Goal: Task Accomplishment & Management: Use online tool/utility

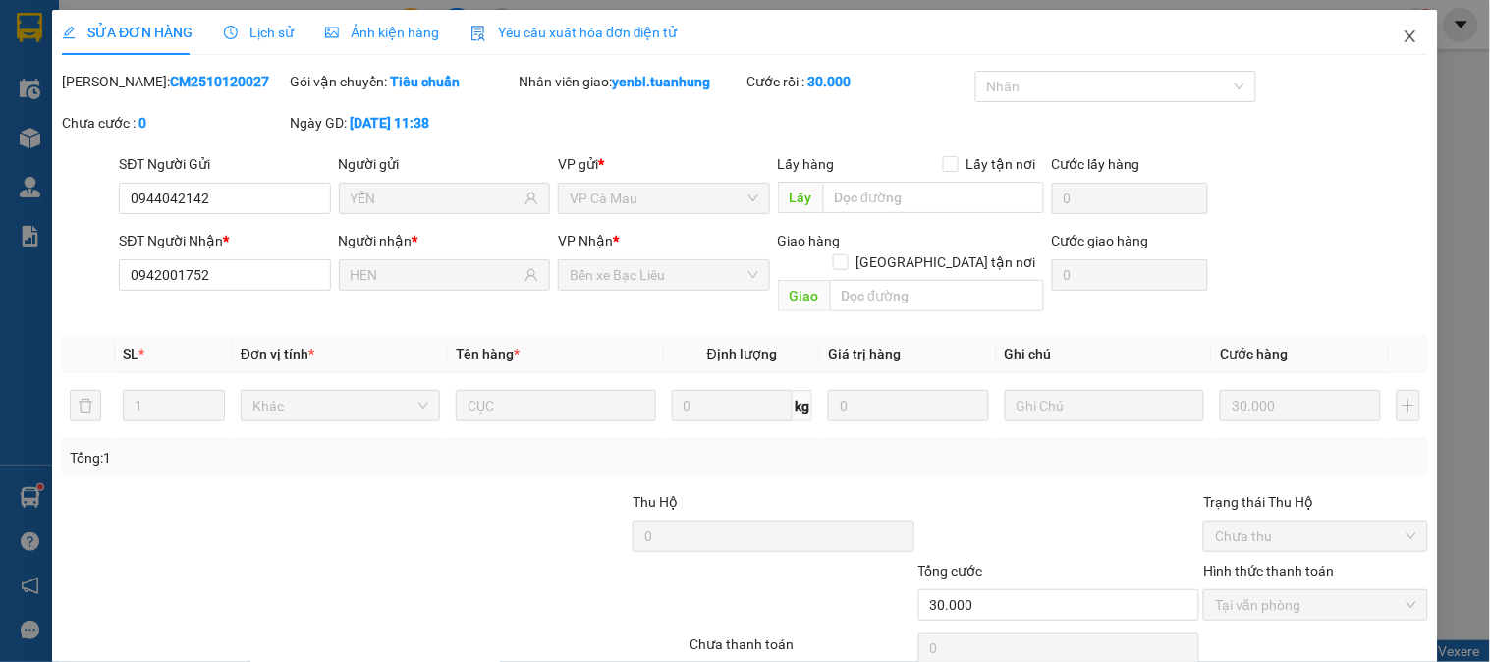
click at [1405, 37] on icon "close" at bounding box center [1410, 36] width 11 height 12
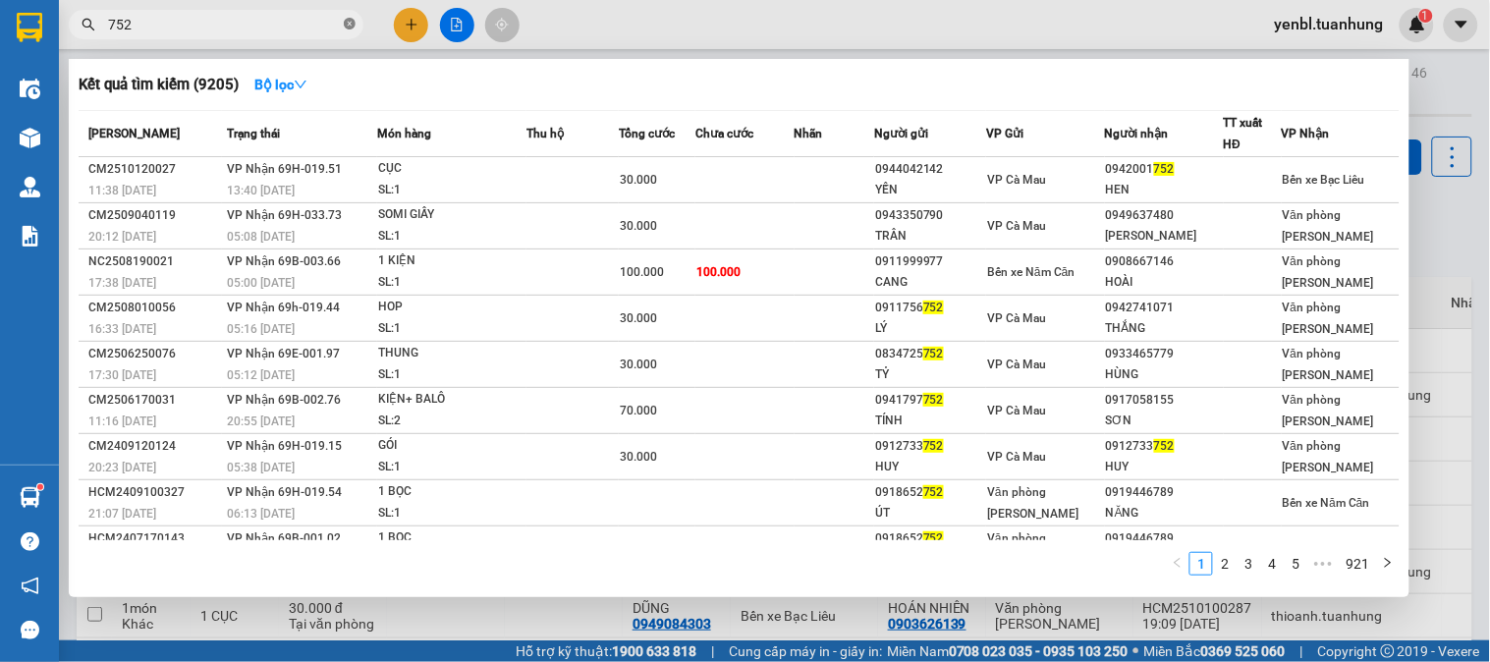
click at [351, 26] on icon "close-circle" at bounding box center [350, 24] width 12 height 12
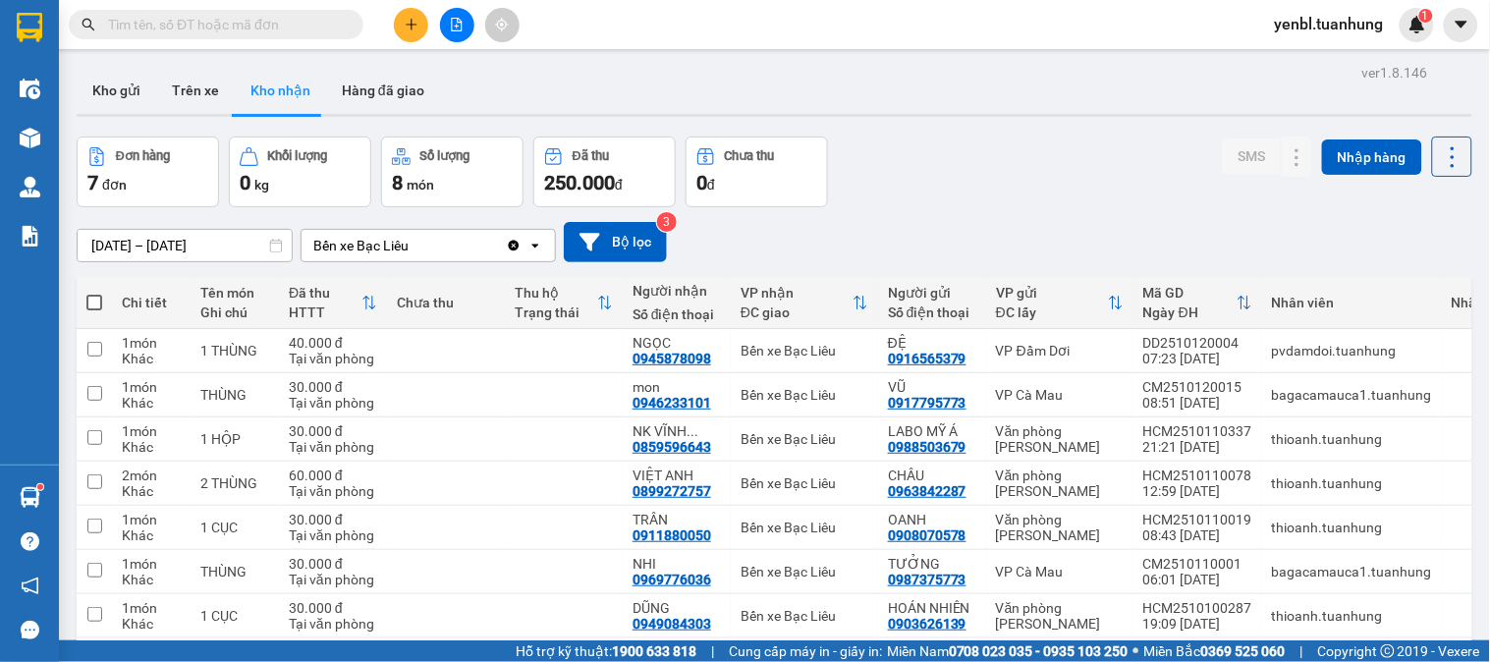
click at [334, 26] on input "text" at bounding box center [224, 25] width 232 height 22
click at [273, 31] on input "text" at bounding box center [224, 25] width 232 height 22
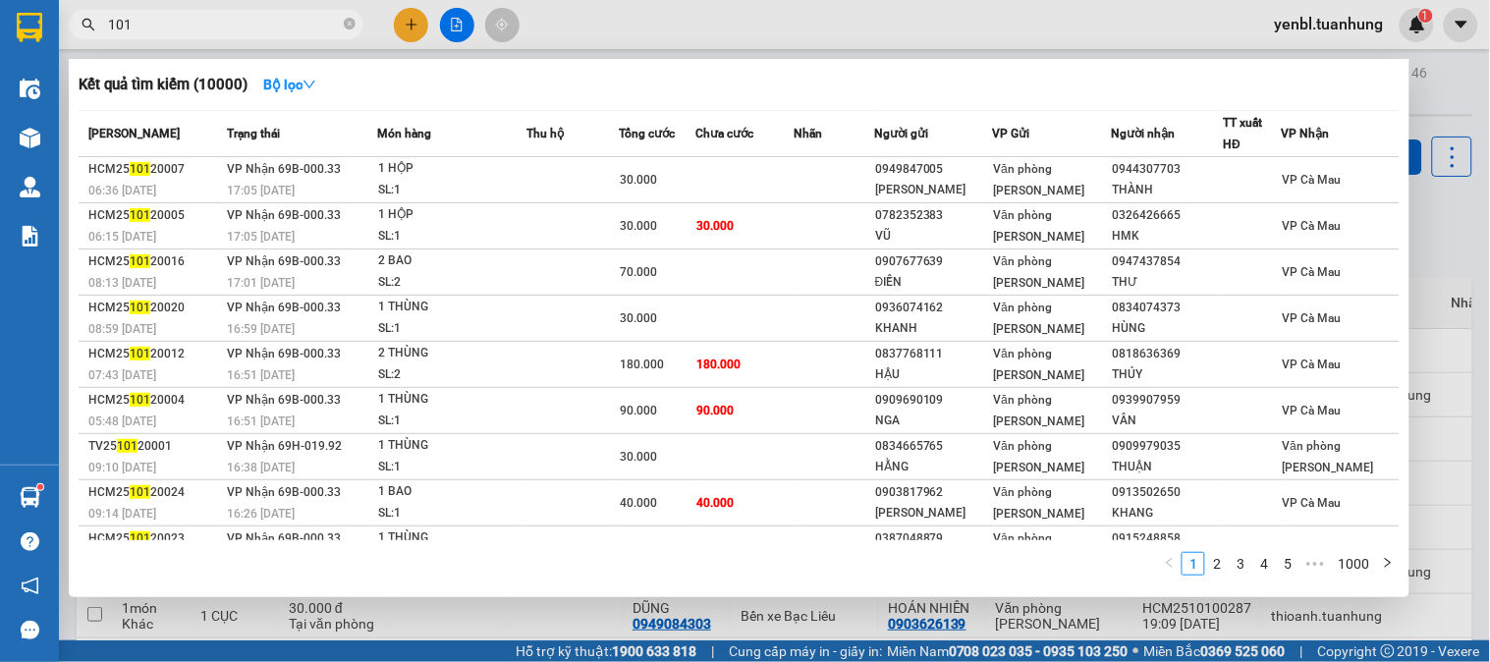
type input "101"
click at [1428, 177] on div at bounding box center [745, 331] width 1490 height 662
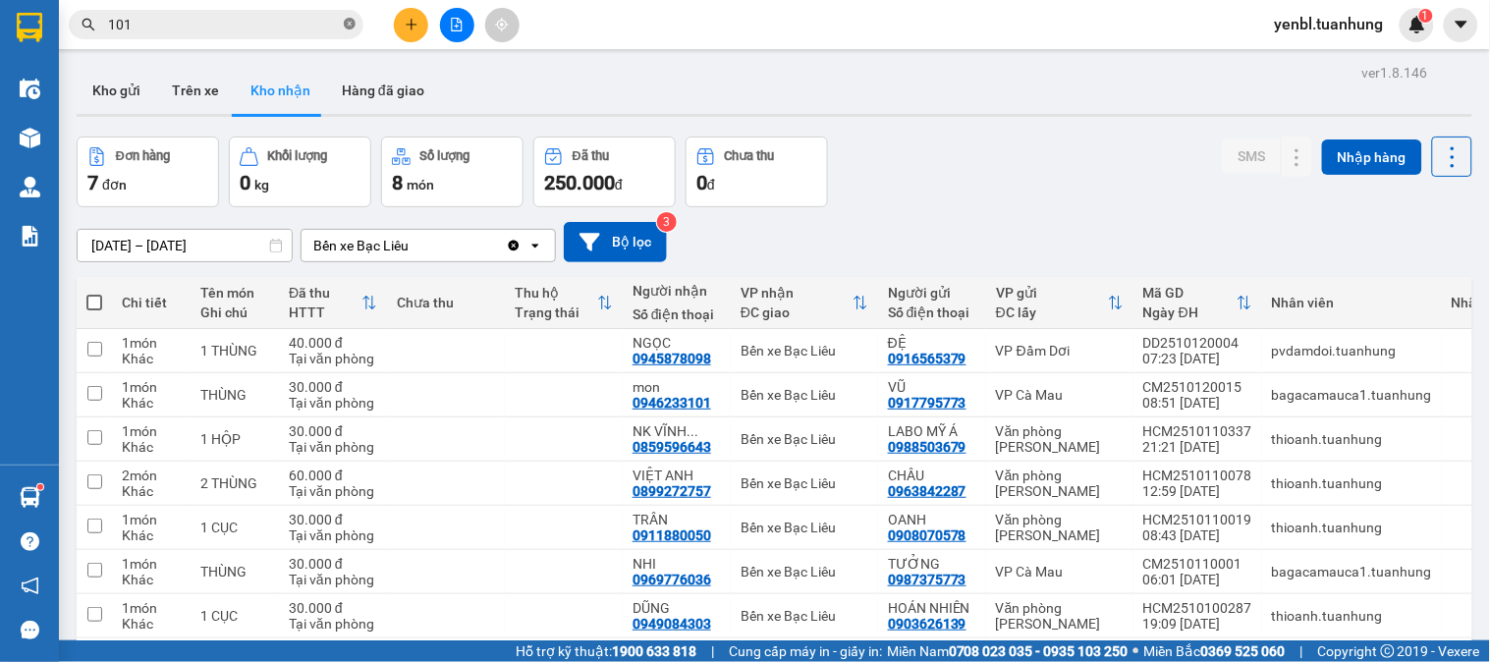
click at [349, 27] on icon "close-circle" at bounding box center [350, 24] width 12 height 12
click at [314, 26] on input "text" at bounding box center [224, 25] width 232 height 22
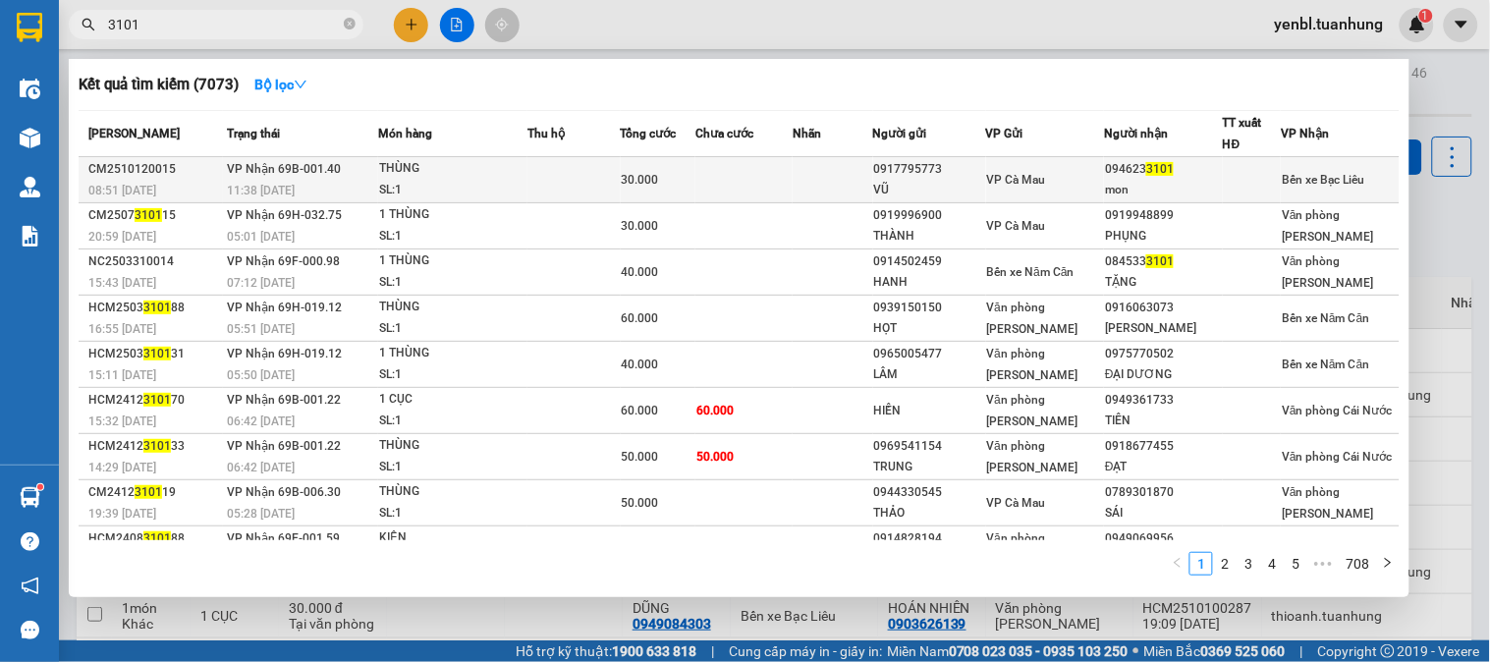
type input "3101"
click at [1111, 168] on div "094623 3101" at bounding box center [1163, 169] width 117 height 21
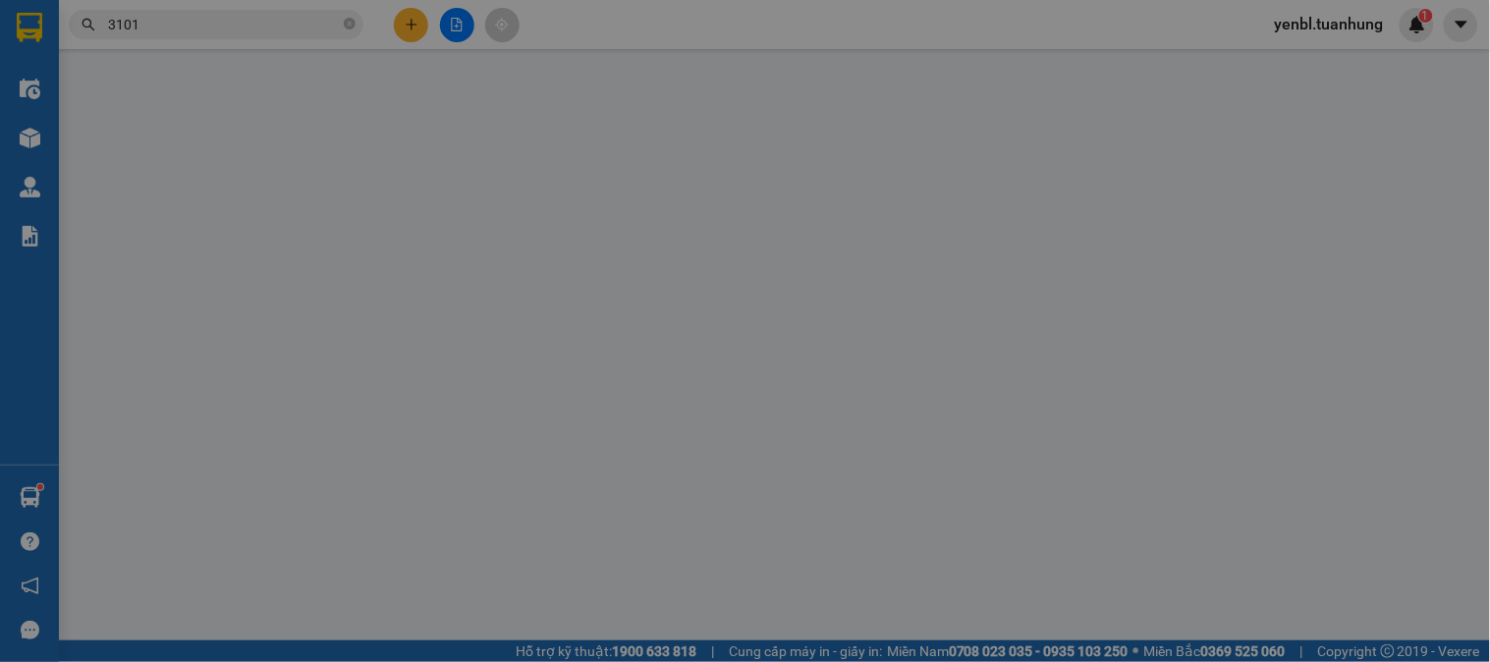
type input "0917795773"
type input "VŨ"
type input "0946233101"
type input "mon"
type input "30.000"
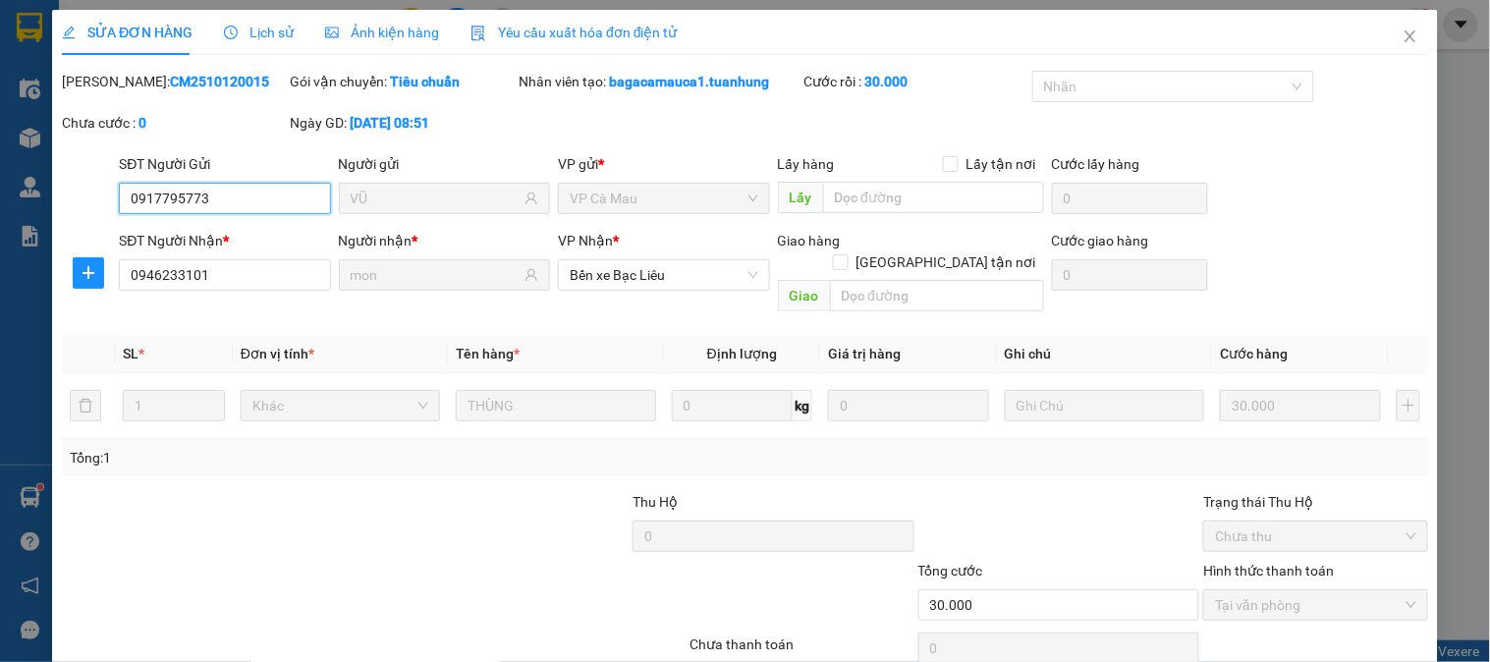
scroll to position [69, 0]
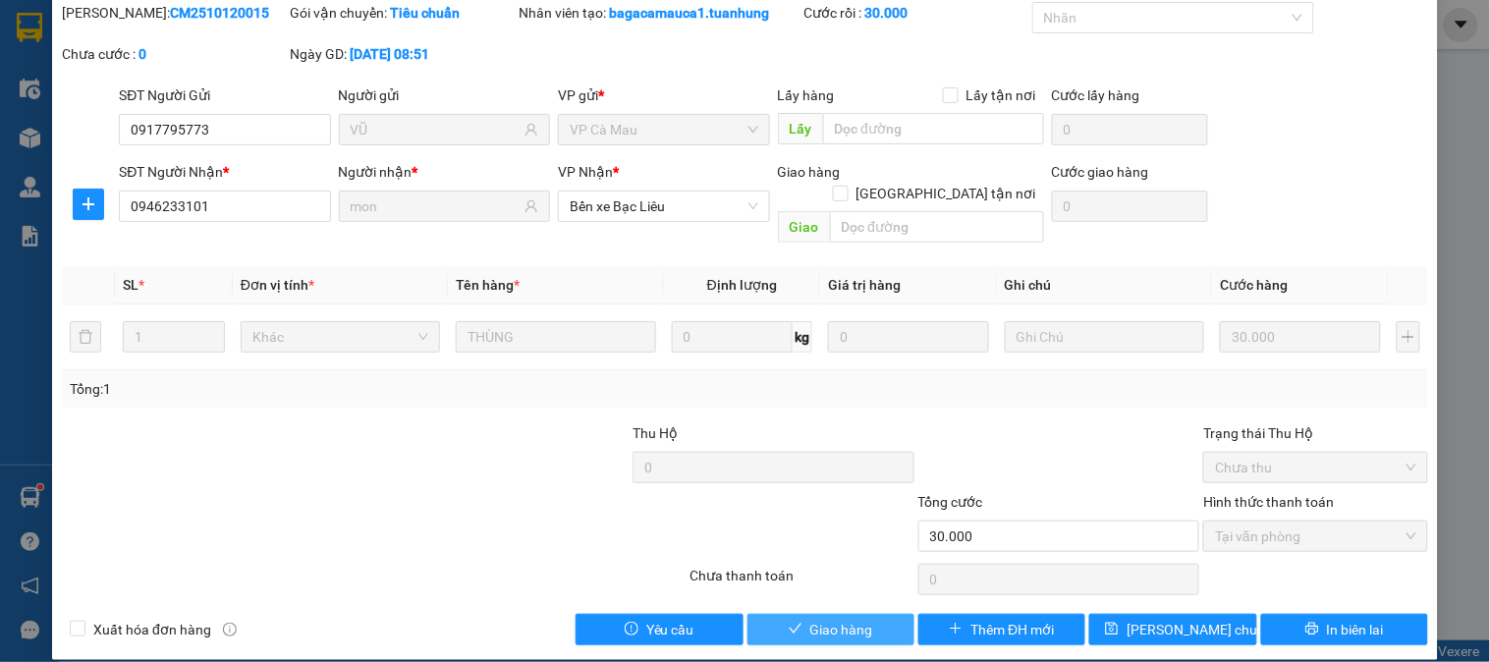
click at [855, 614] on button "Giao hàng" at bounding box center [831, 629] width 167 height 31
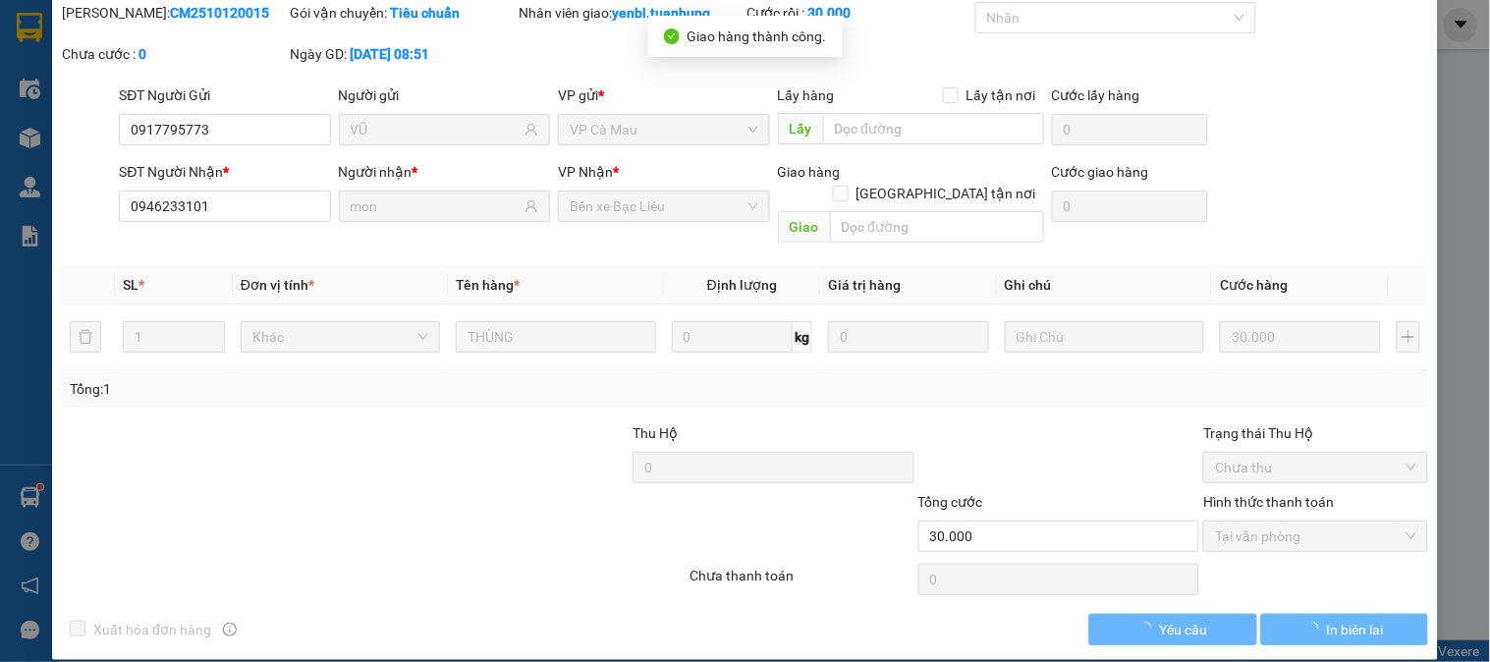
scroll to position [0, 0]
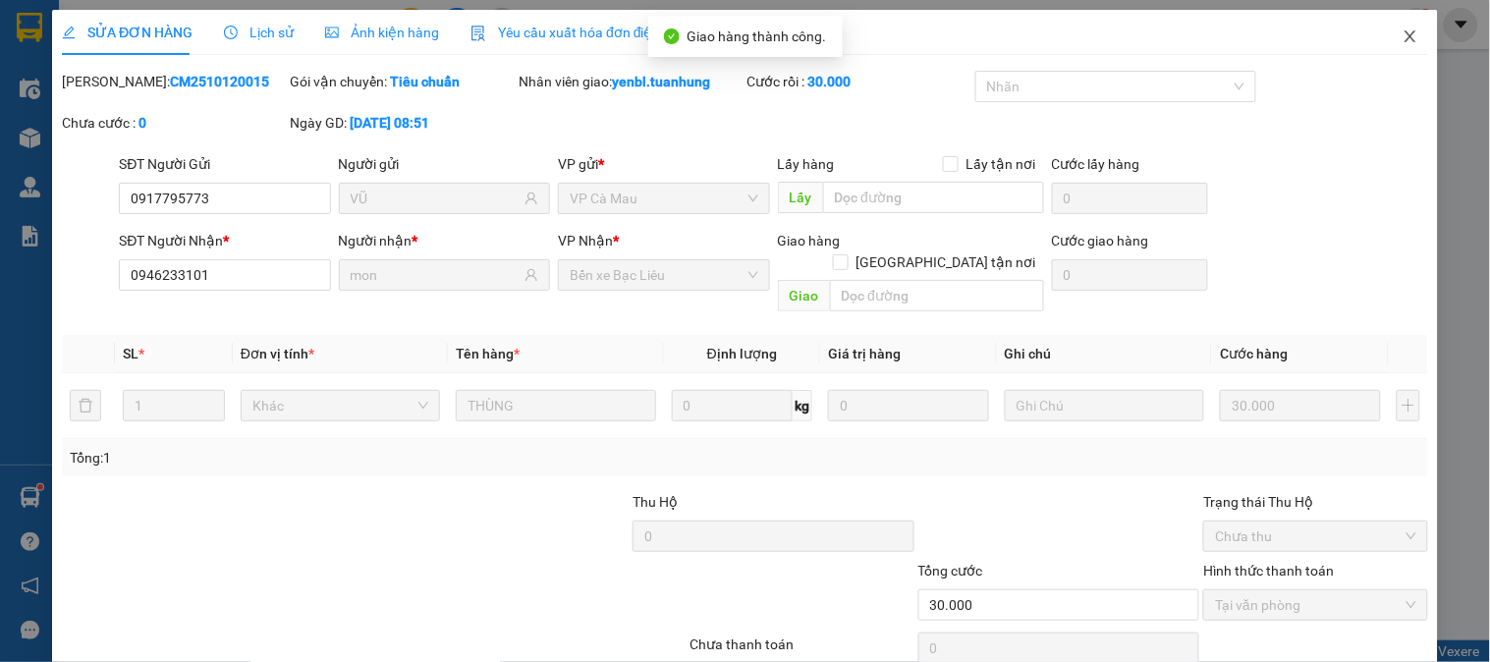
click at [1386, 34] on span "Close" at bounding box center [1410, 37] width 55 height 55
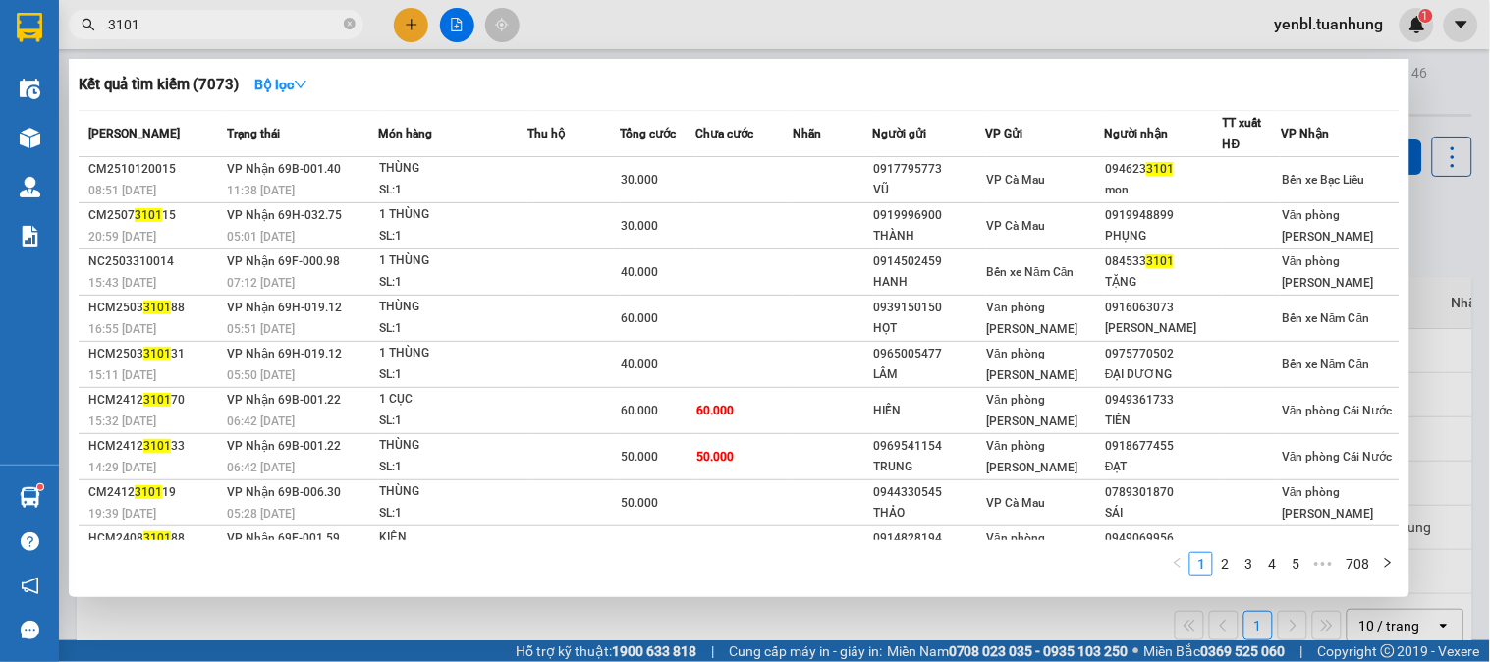
click at [356, 24] on span "3101" at bounding box center [216, 24] width 295 height 29
click at [350, 23] on icon "close-circle" at bounding box center [350, 24] width 12 height 12
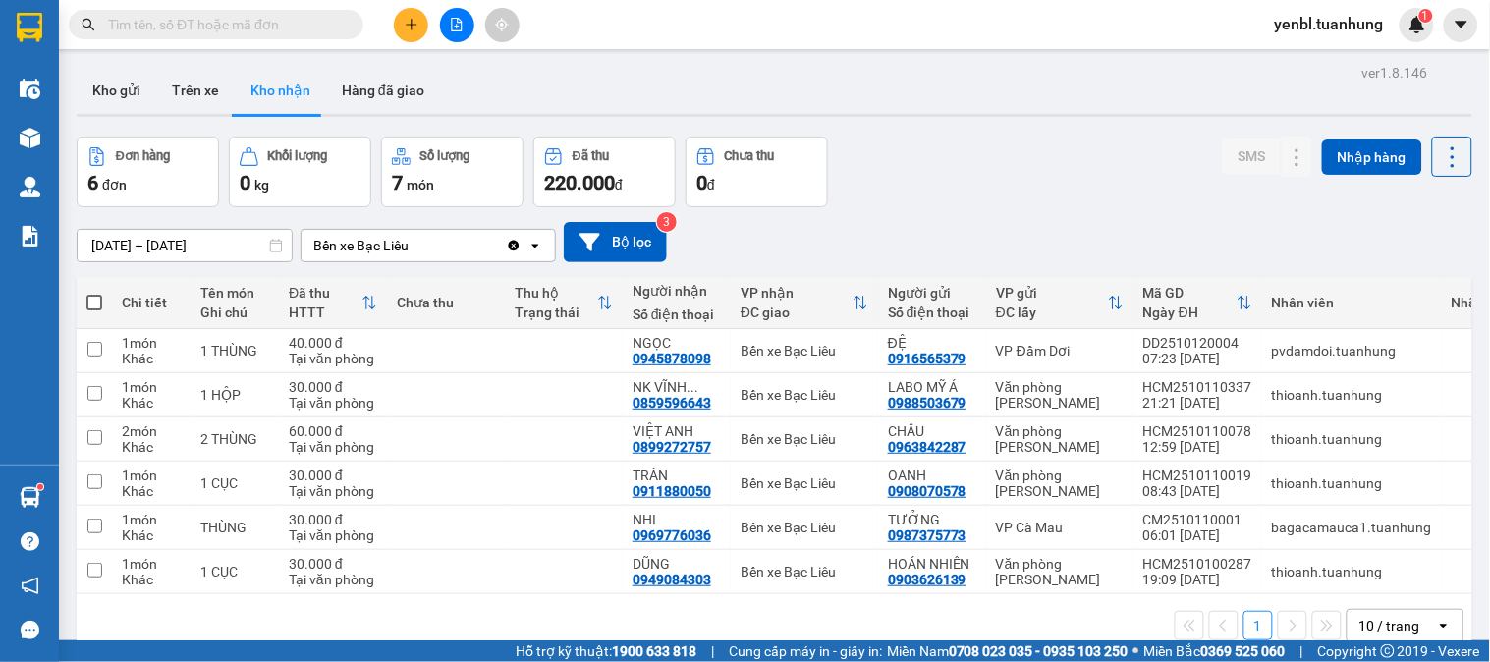
click at [320, 24] on input "text" at bounding box center [224, 25] width 232 height 22
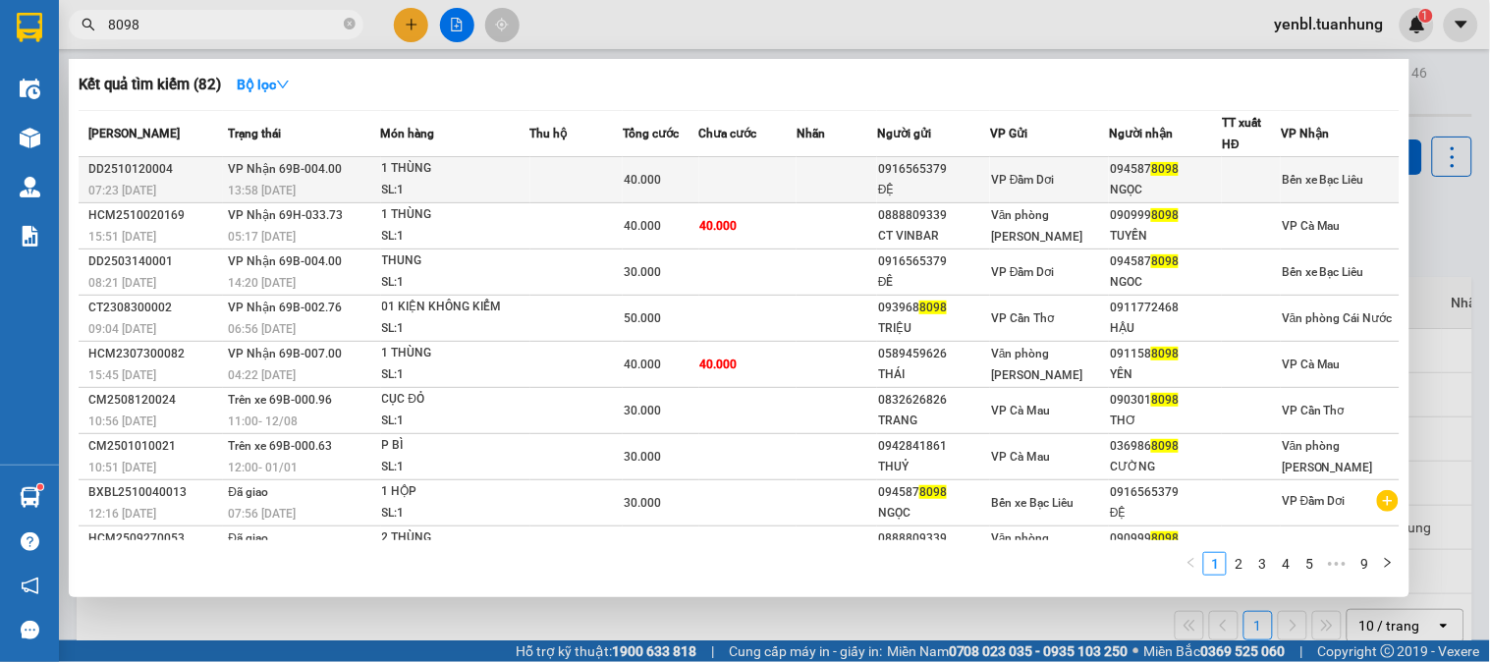
type input "8098"
click at [1018, 187] on span "VP Đầm Dơi" at bounding box center [1023, 180] width 64 height 14
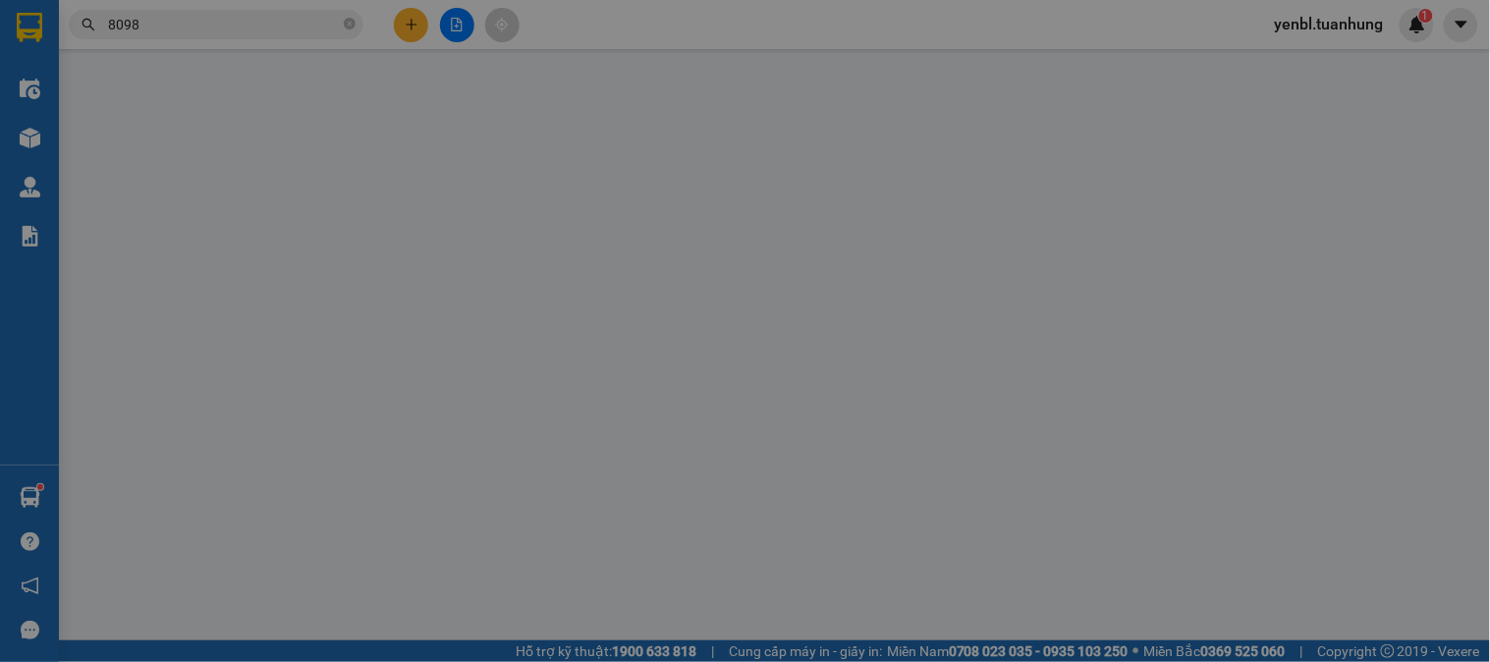
type input "0916565379"
type input "ĐỆ"
type input "0945878098"
type input "NGỌC"
type input "40.000"
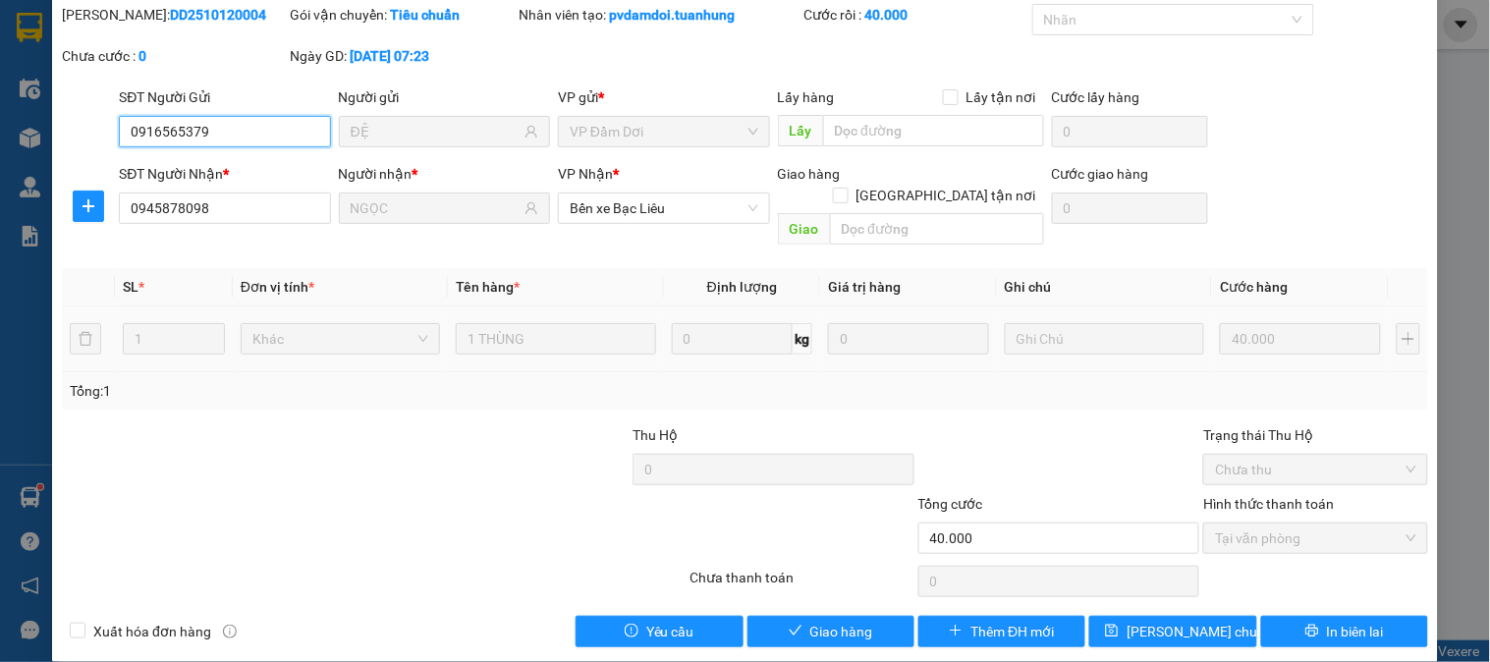
scroll to position [69, 0]
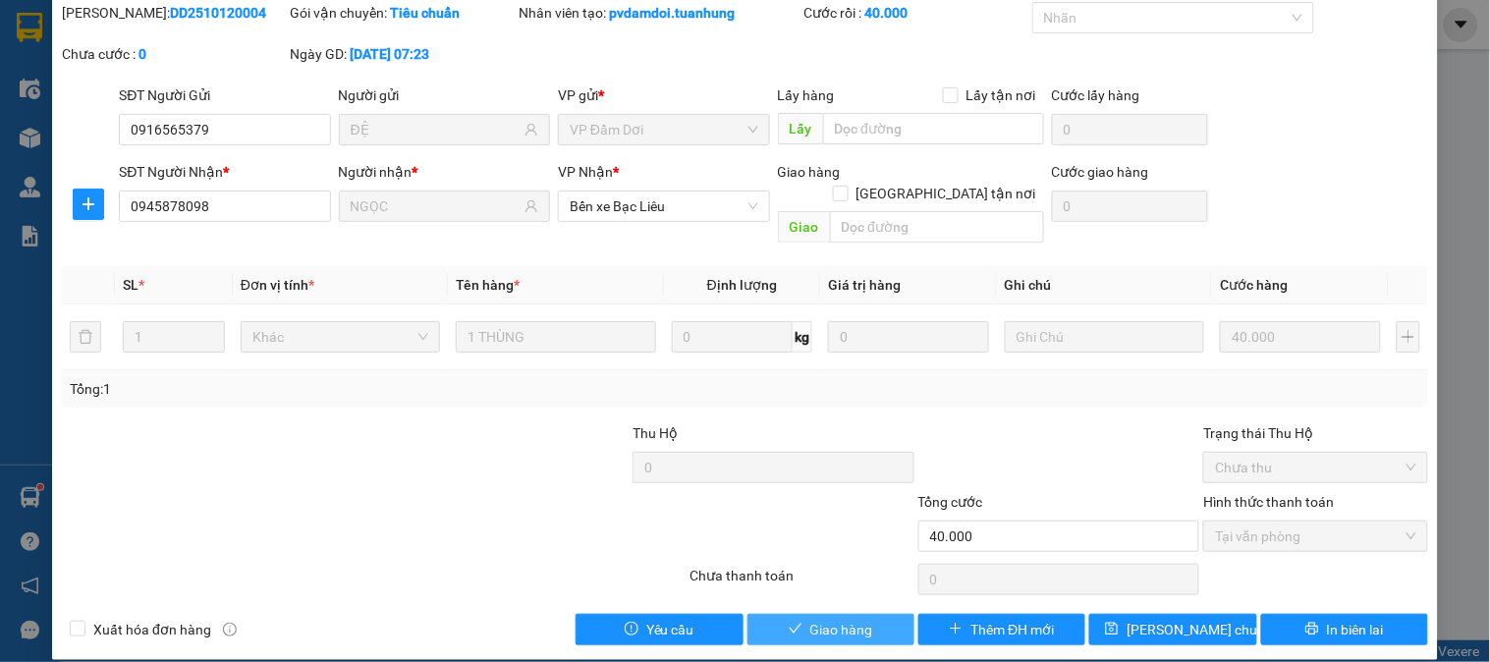
click at [787, 614] on button "Giao hàng" at bounding box center [831, 629] width 167 height 31
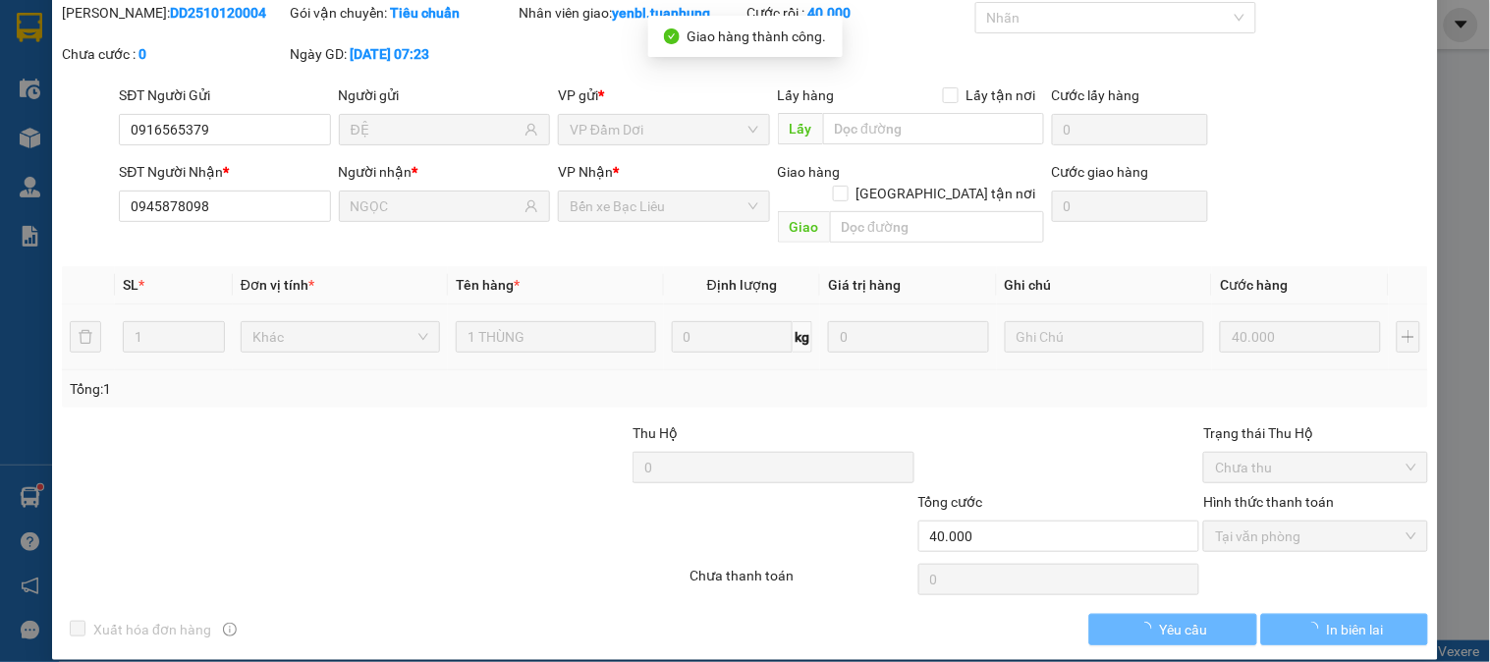
scroll to position [0, 0]
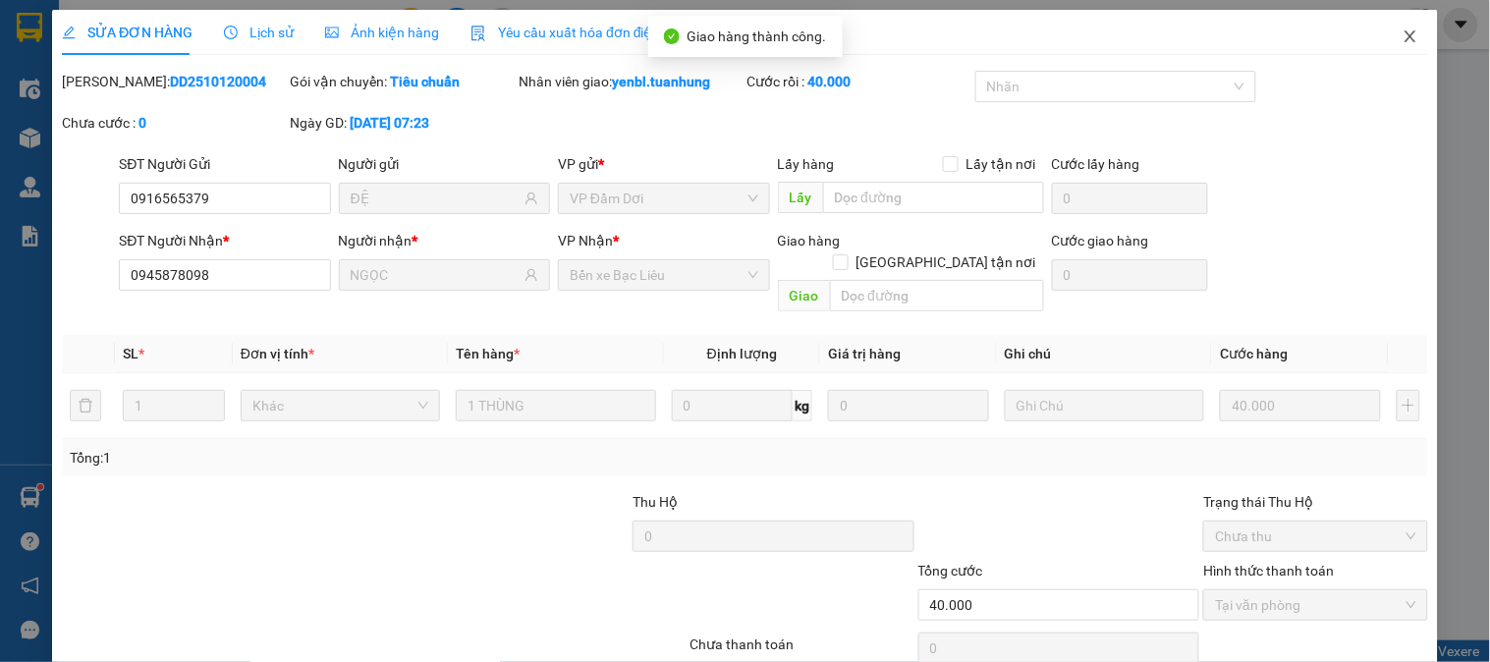
click at [1403, 39] on icon "close" at bounding box center [1411, 36] width 16 height 16
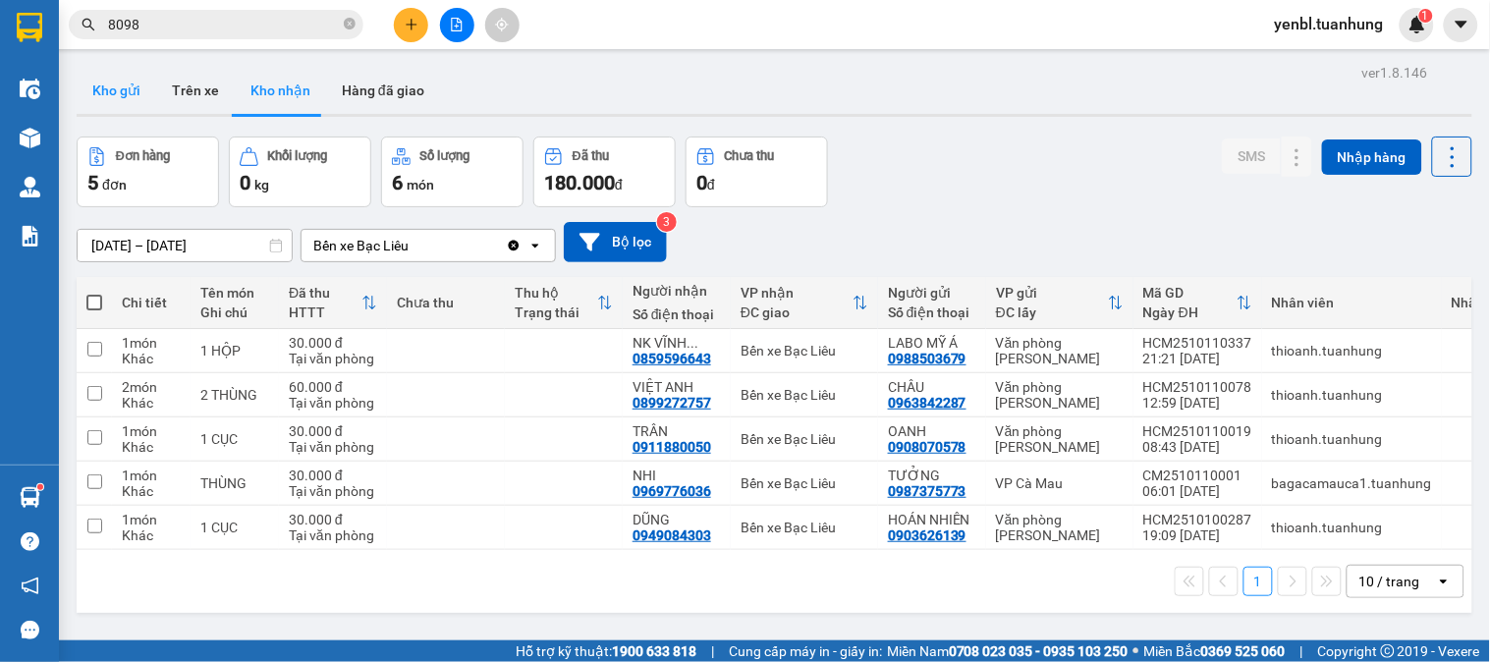
click at [130, 88] on button "Kho gửi" at bounding box center [117, 90] width 80 height 47
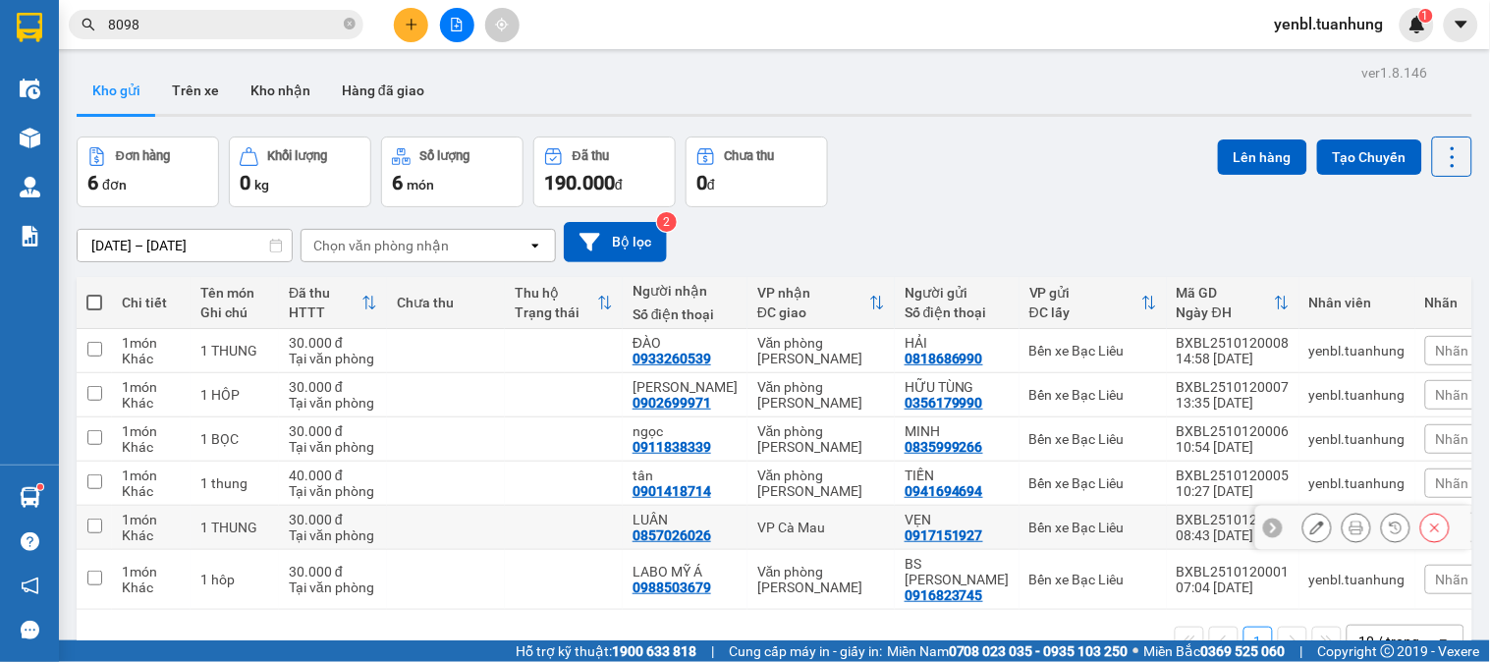
click at [101, 526] on input "checkbox" at bounding box center [94, 526] width 15 height 15
checkbox input "true"
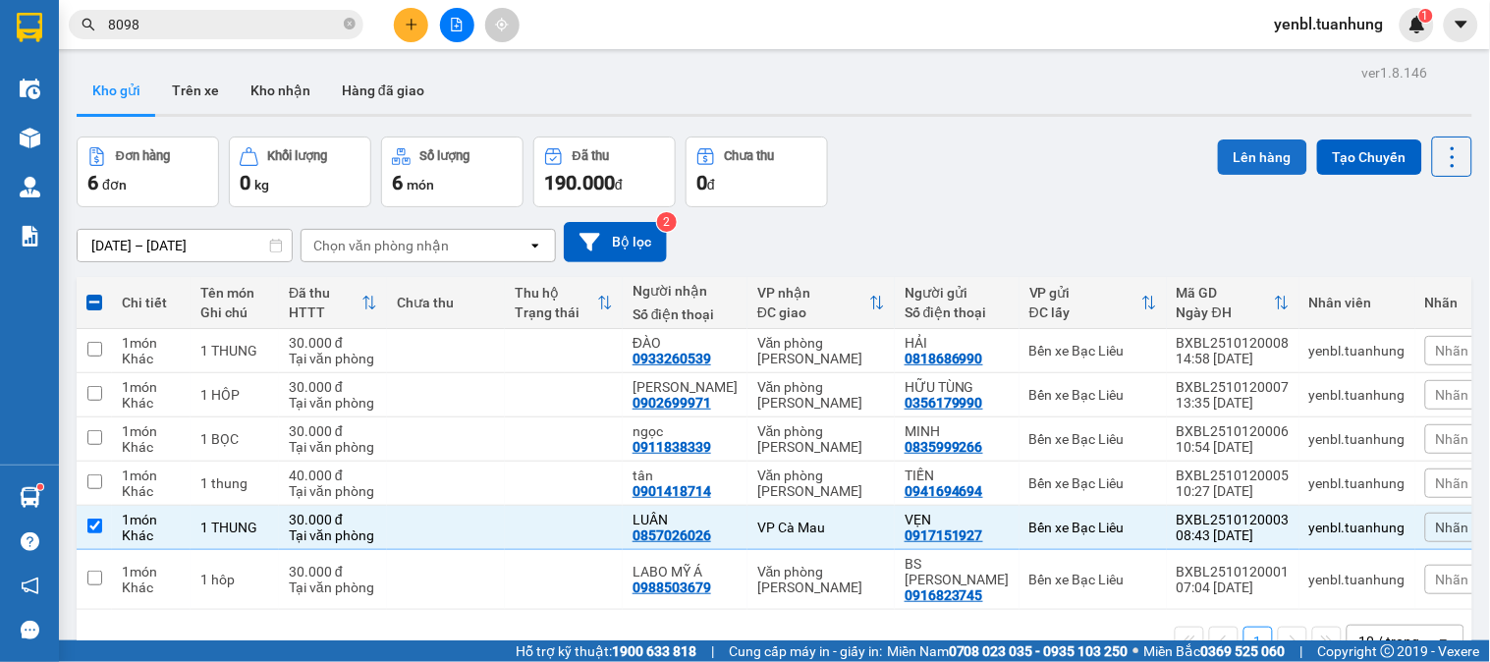
click at [1240, 158] on button "Lên hàng" at bounding box center [1262, 156] width 89 height 35
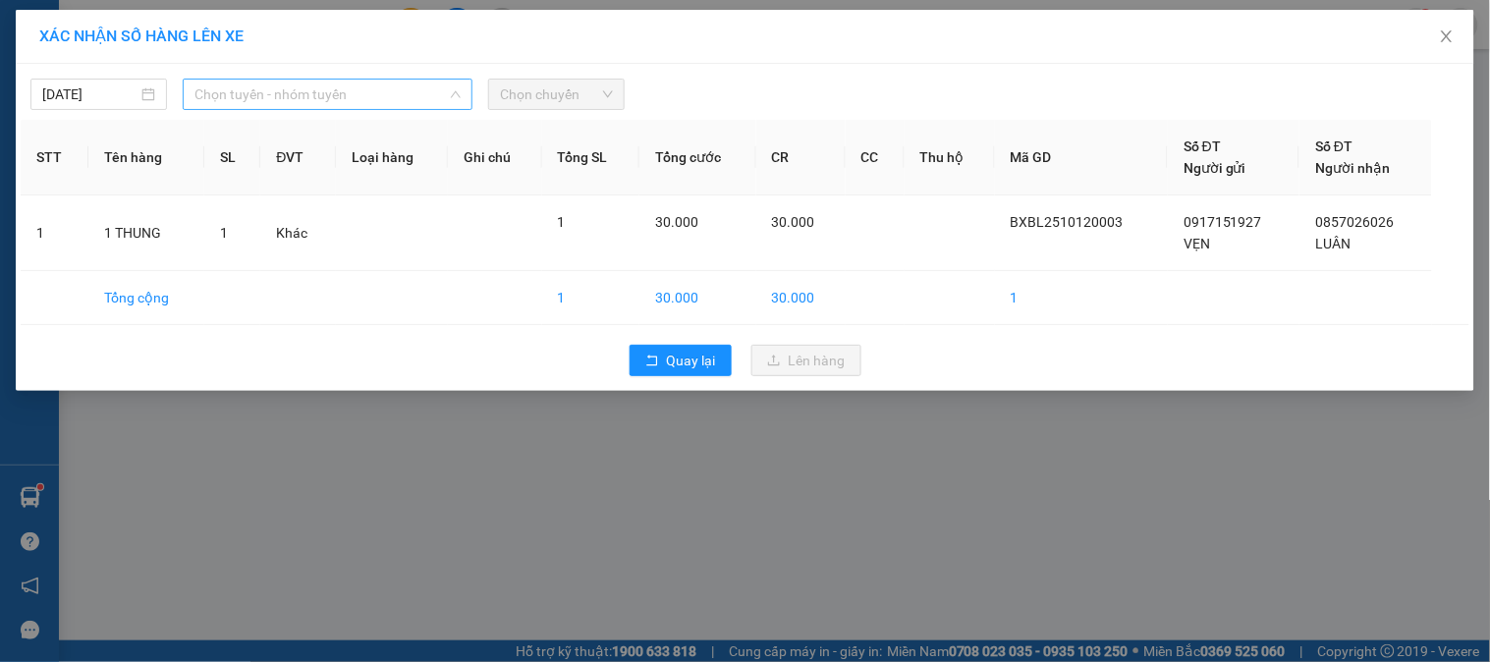
click at [289, 102] on span "Chọn tuyến - nhóm tuyến" at bounding box center [327, 94] width 266 height 29
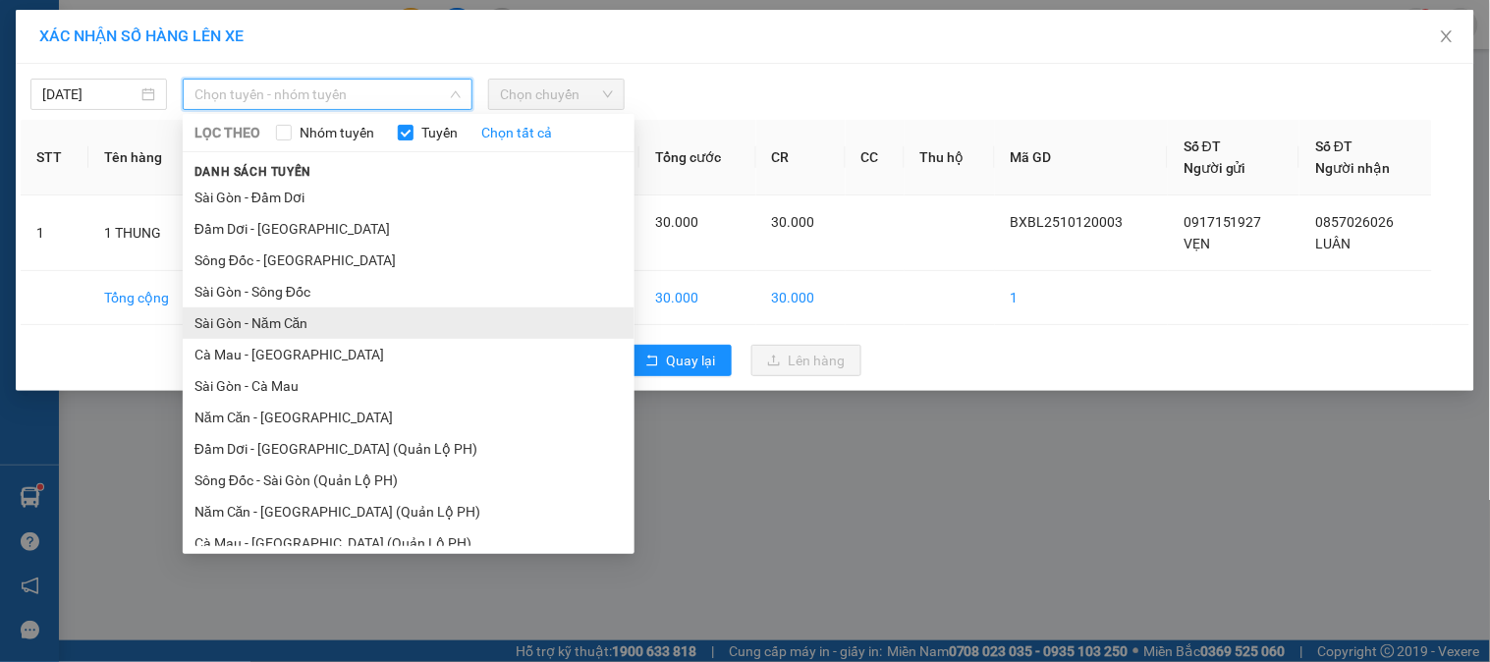
click at [328, 320] on li "Sài Gòn - Năm Căn" at bounding box center [409, 322] width 452 height 31
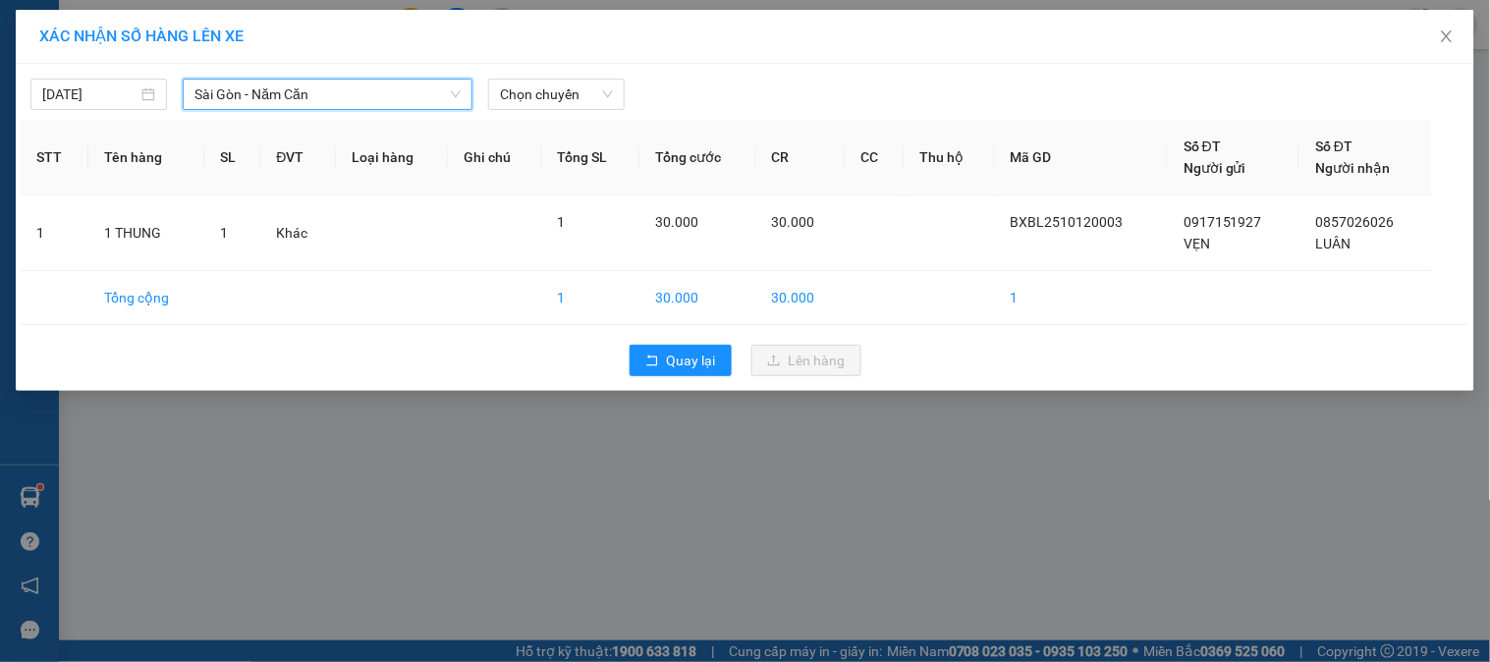
click at [563, 110] on div "Chọn chuyến" at bounding box center [556, 94] width 152 height 31
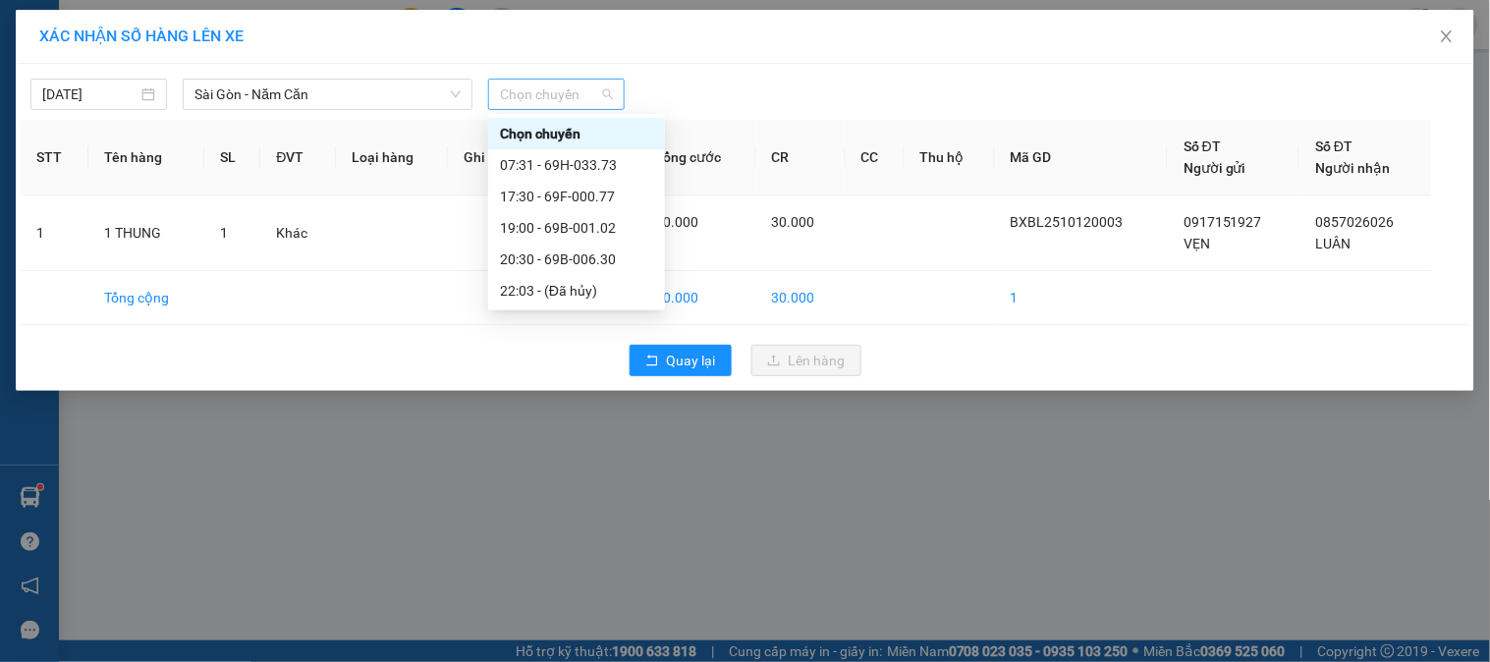
click at [570, 98] on span "Chọn chuyến" at bounding box center [556, 94] width 113 height 29
click at [585, 161] on div "07:31 - 69H-033.73" at bounding box center [576, 165] width 153 height 22
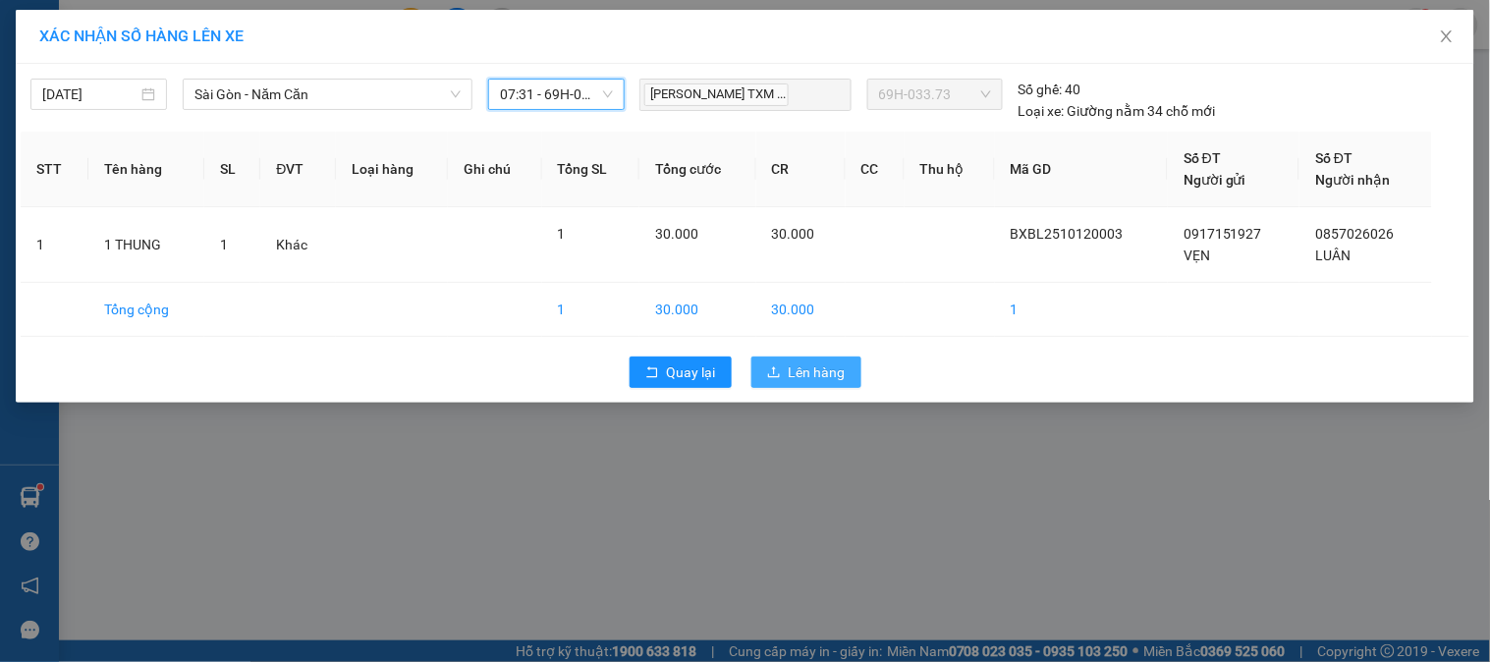
click at [817, 359] on button "Lên hàng" at bounding box center [806, 372] width 110 height 31
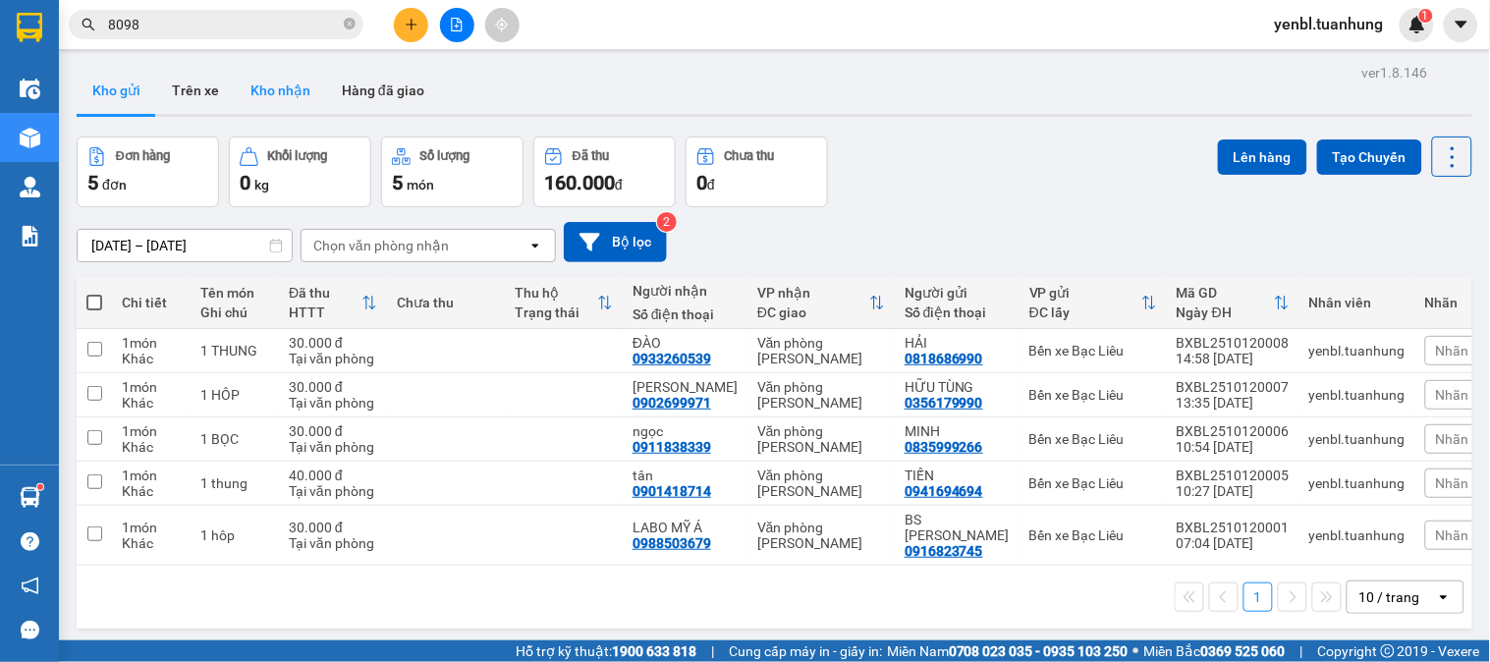
click at [287, 102] on button "Kho nhận" at bounding box center [280, 90] width 91 height 47
